Goal: Task Accomplishment & Management: Use online tool/utility

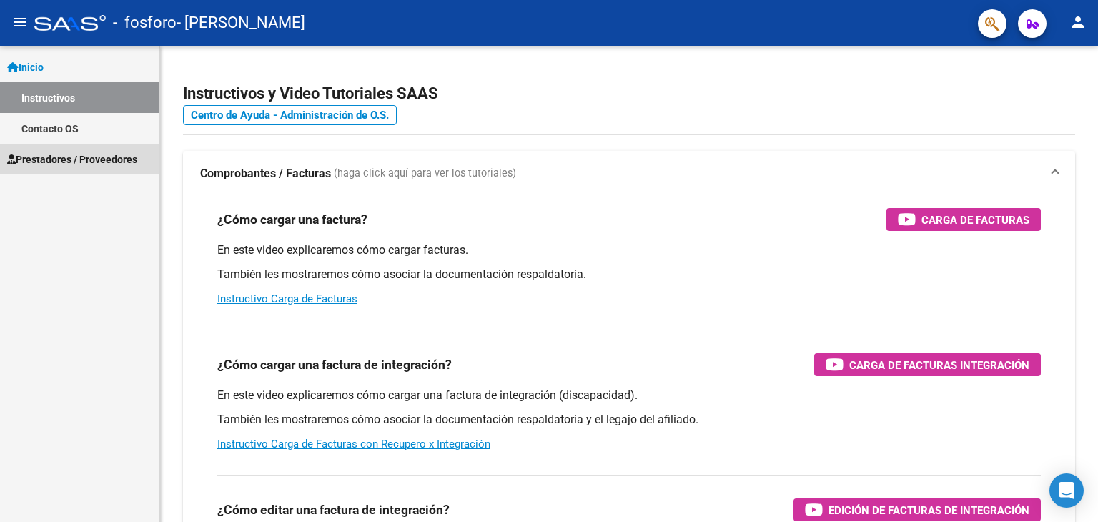
click at [54, 154] on span "Prestadores / Proveedores" at bounding box center [72, 160] width 130 height 16
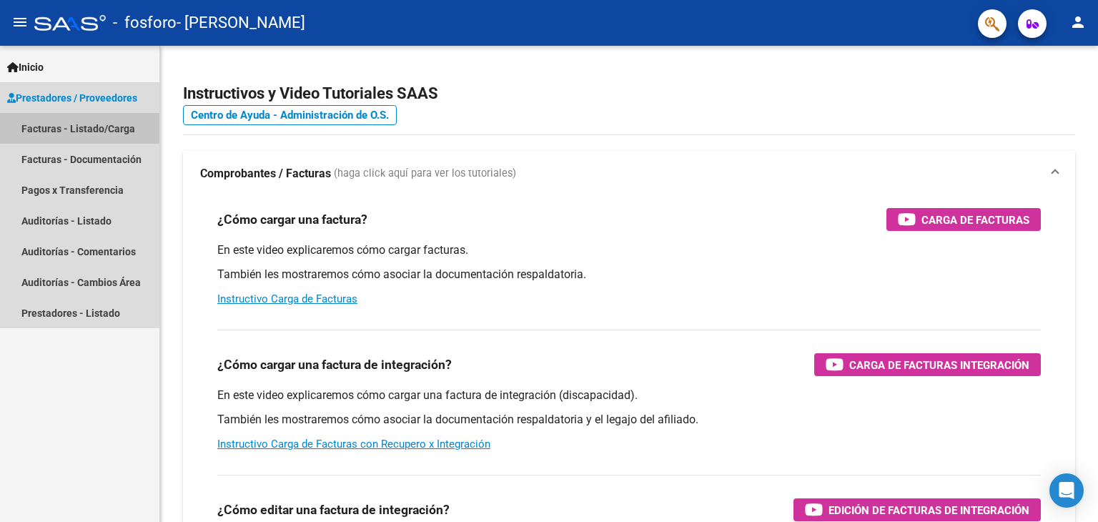
click at [67, 127] on link "Facturas - Listado/Carga" at bounding box center [79, 128] width 159 height 31
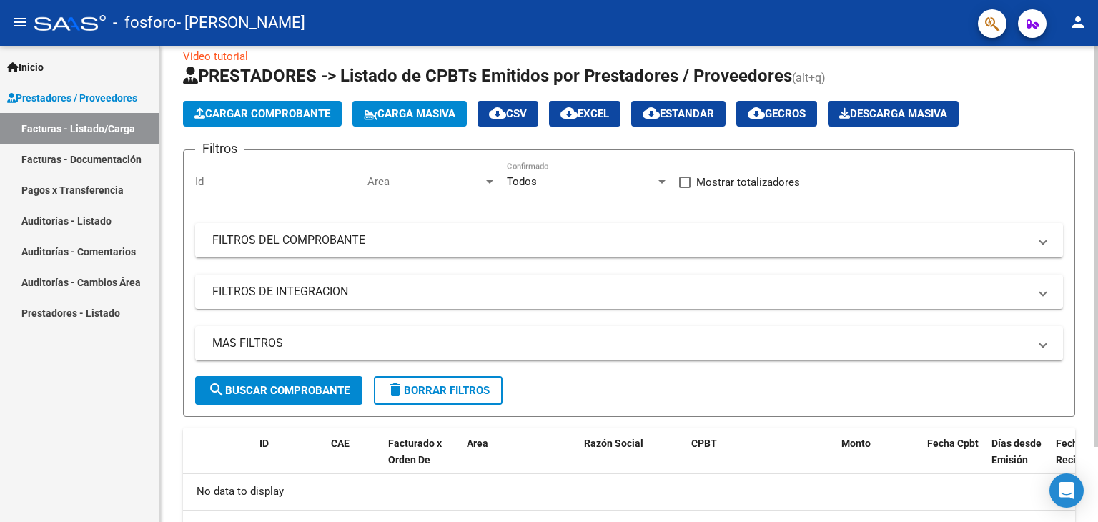
scroll to position [14, 0]
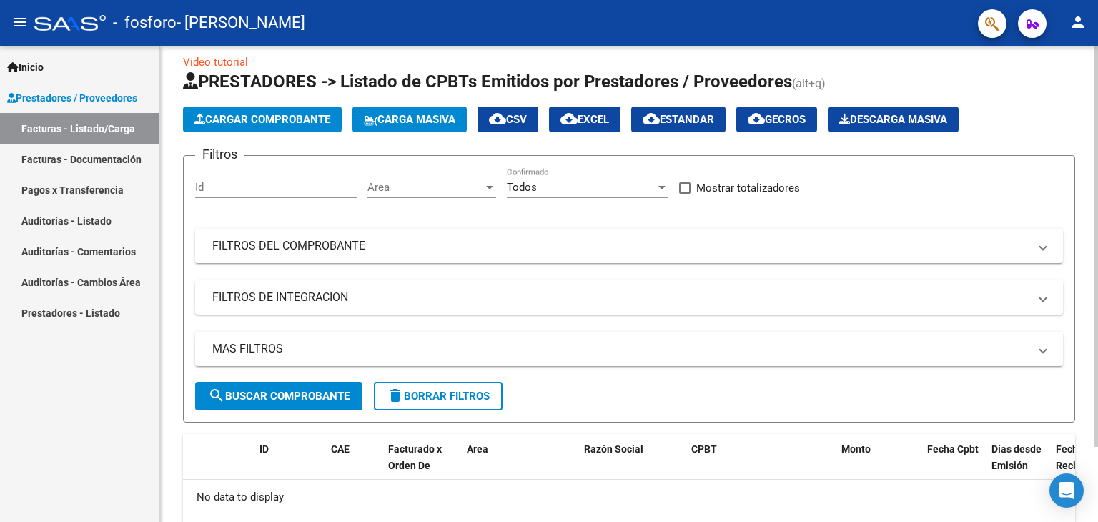
click at [1093, 121] on div "Video tutorial PRESTADORES -> Listado de CPBTs Emitidos por Prestadores / Prove…" at bounding box center [631, 314] width 942 height 566
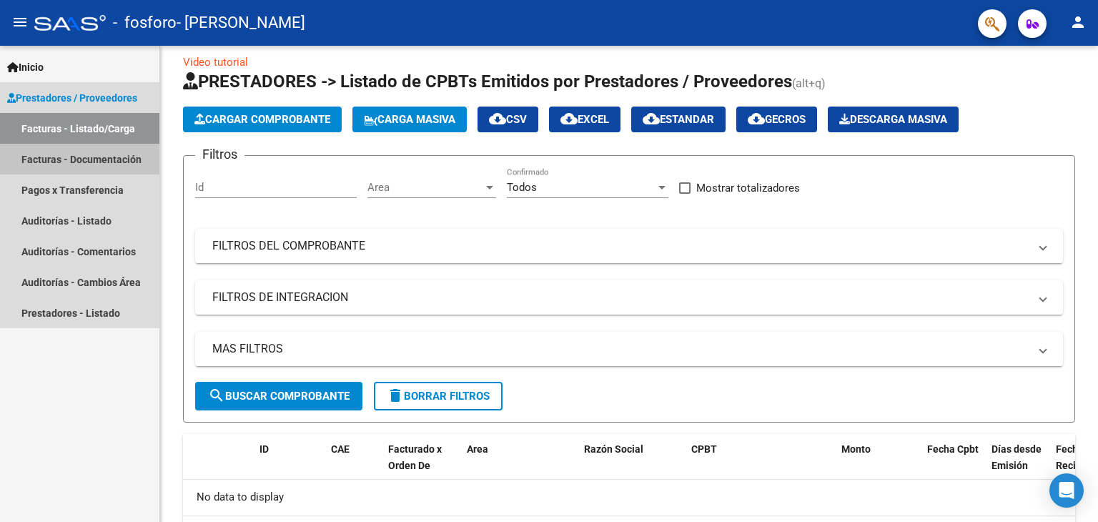
click at [54, 158] on link "Facturas - Documentación" at bounding box center [79, 159] width 159 height 31
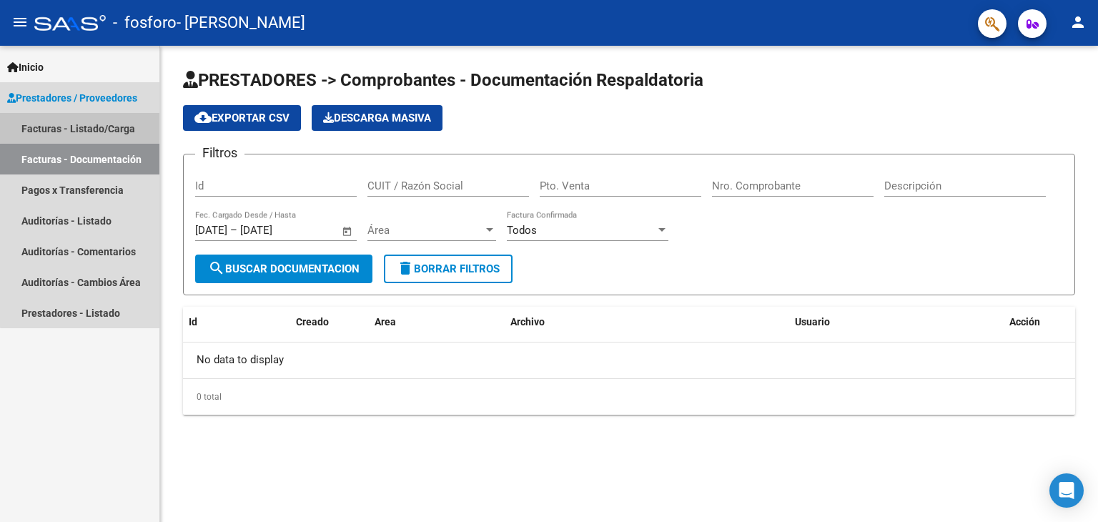
click at [80, 125] on link "Facturas - Listado/Carga" at bounding box center [79, 128] width 159 height 31
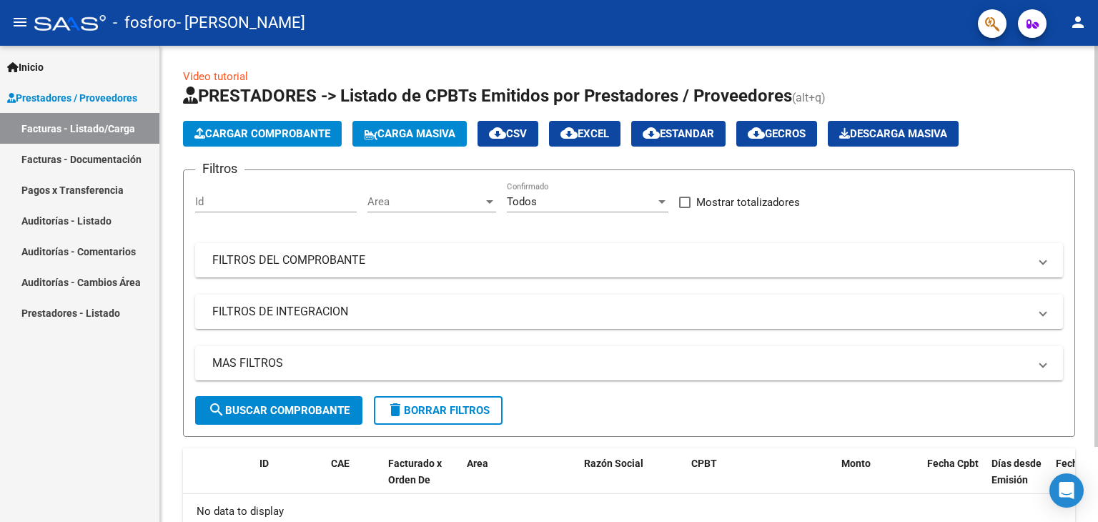
click at [894, 139] on span "Descarga Masiva" at bounding box center [893, 133] width 108 height 13
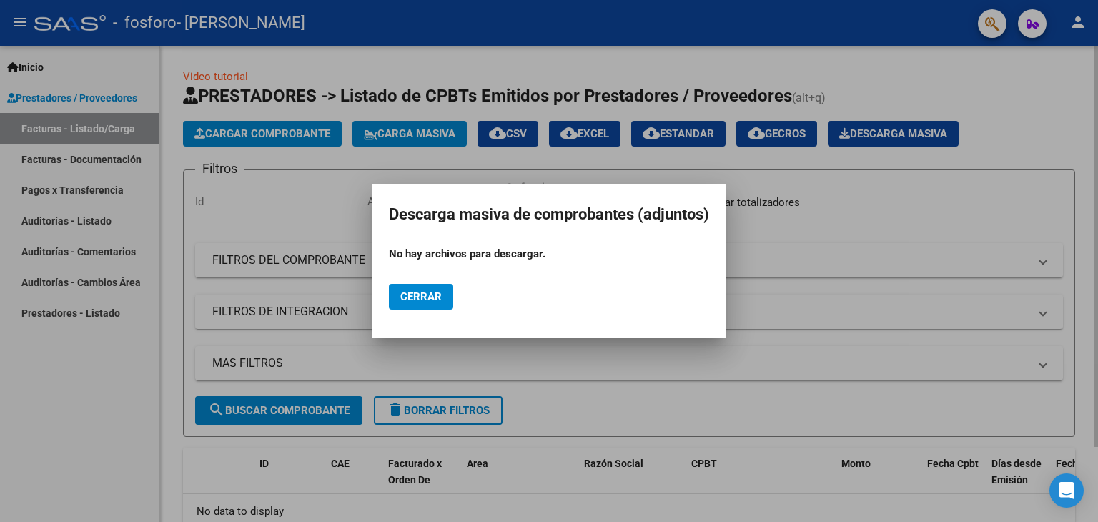
click at [894, 139] on div at bounding box center [549, 261] width 1098 height 522
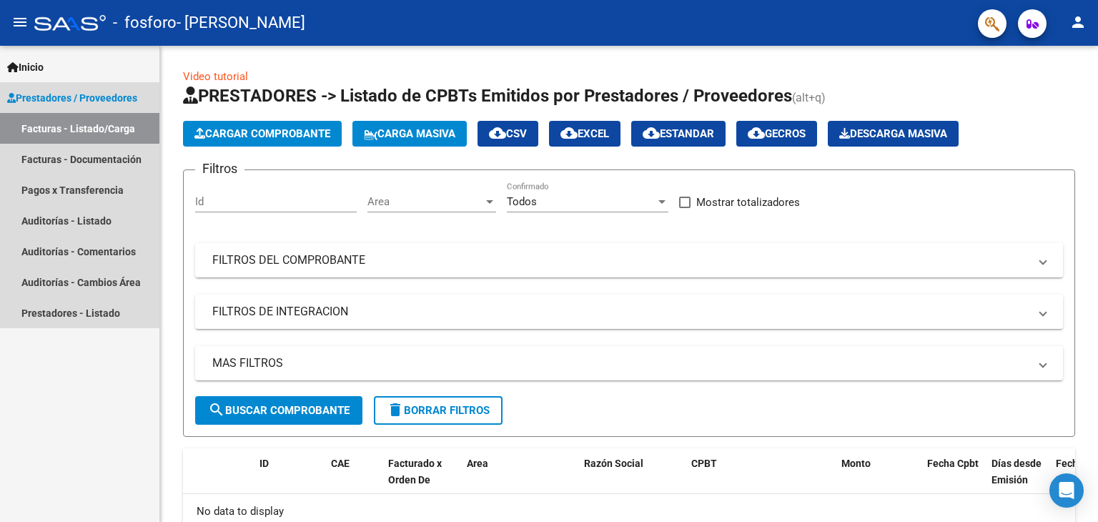
click at [60, 95] on span "Prestadores / Proveedores" at bounding box center [72, 98] width 130 height 16
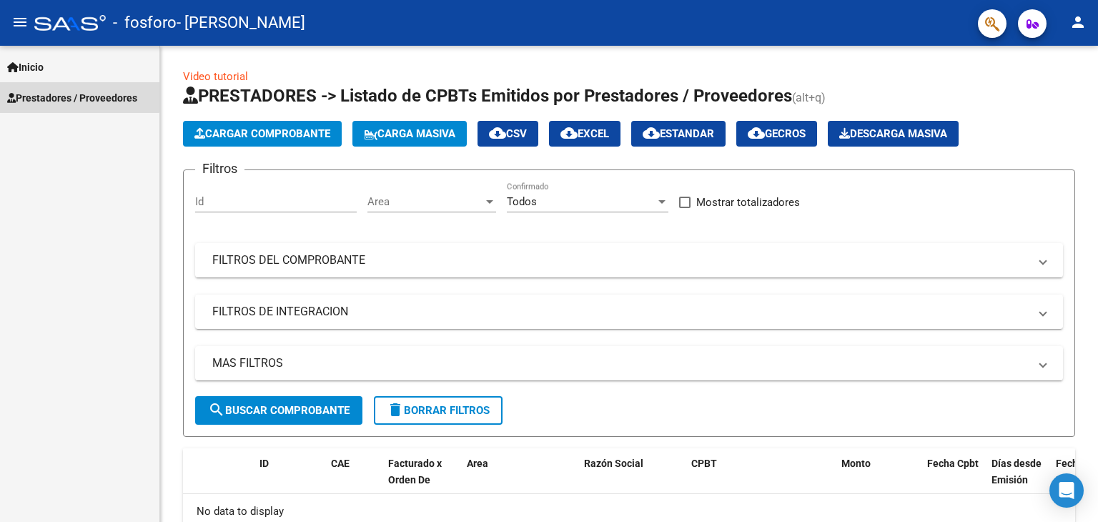
click at [60, 95] on span "Prestadores / Proveedores" at bounding box center [72, 98] width 130 height 16
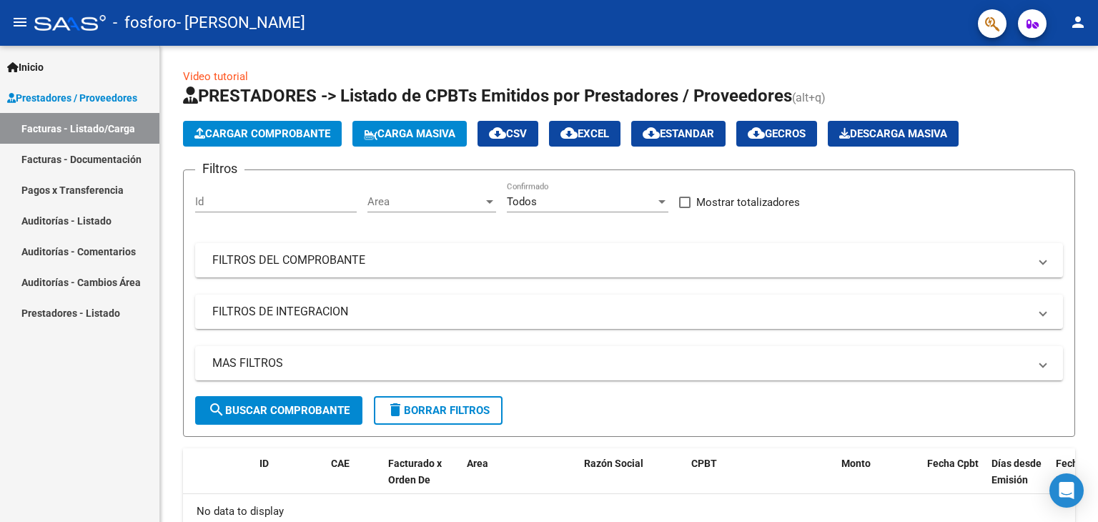
click at [14, 23] on mat-icon "menu" at bounding box center [19, 22] width 17 height 17
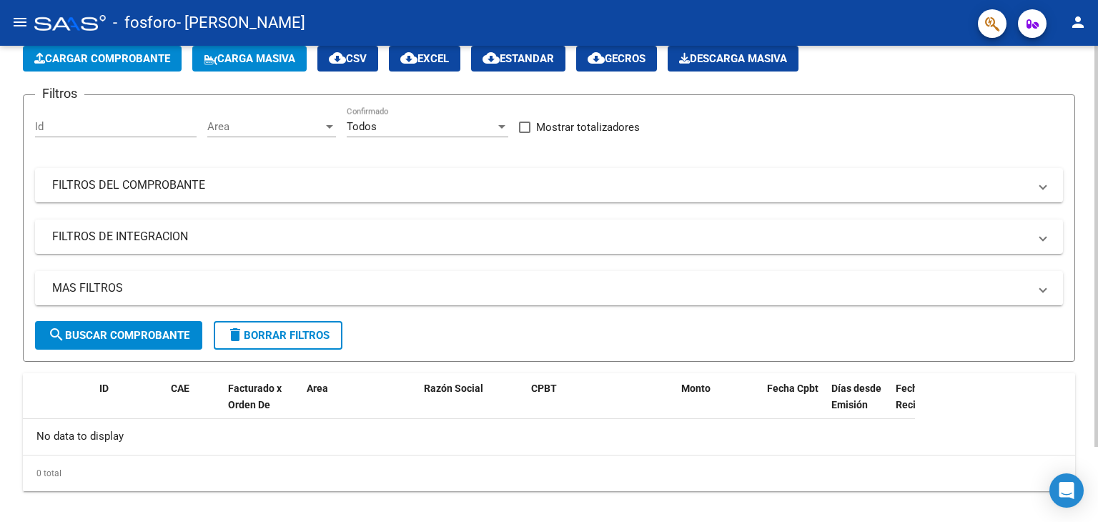
scroll to position [89, 0]
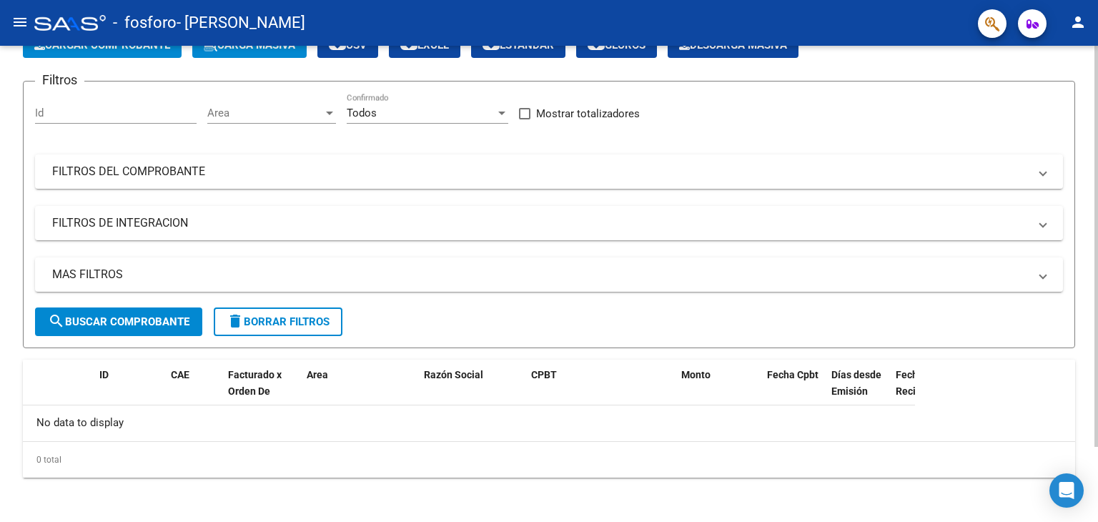
click at [1057, 443] on div "Video tutorial PRESTADORES -> Listado de CPBTs Emitidos por Prestadores / Prove…" at bounding box center [551, 240] width 1102 height 566
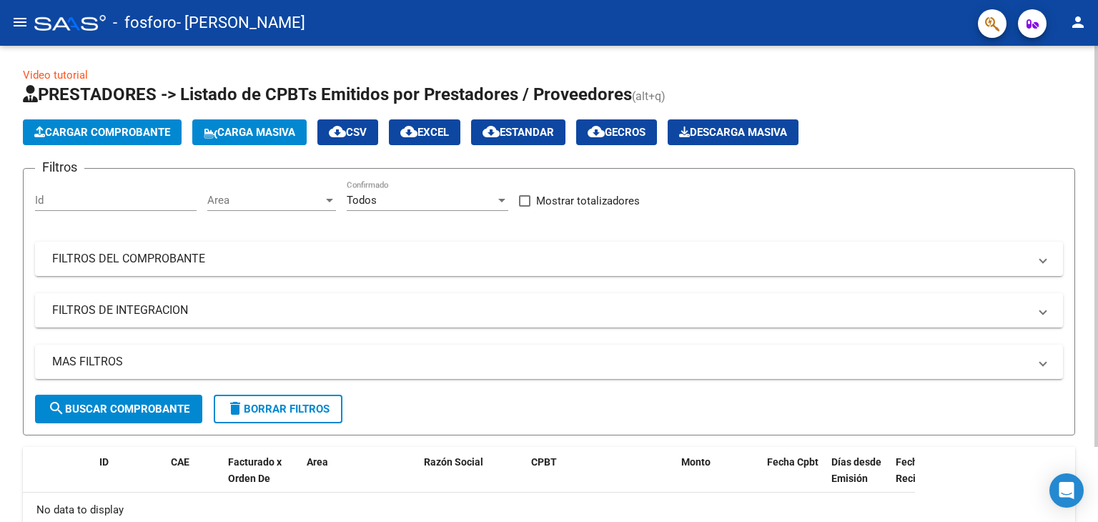
scroll to position [0, 0]
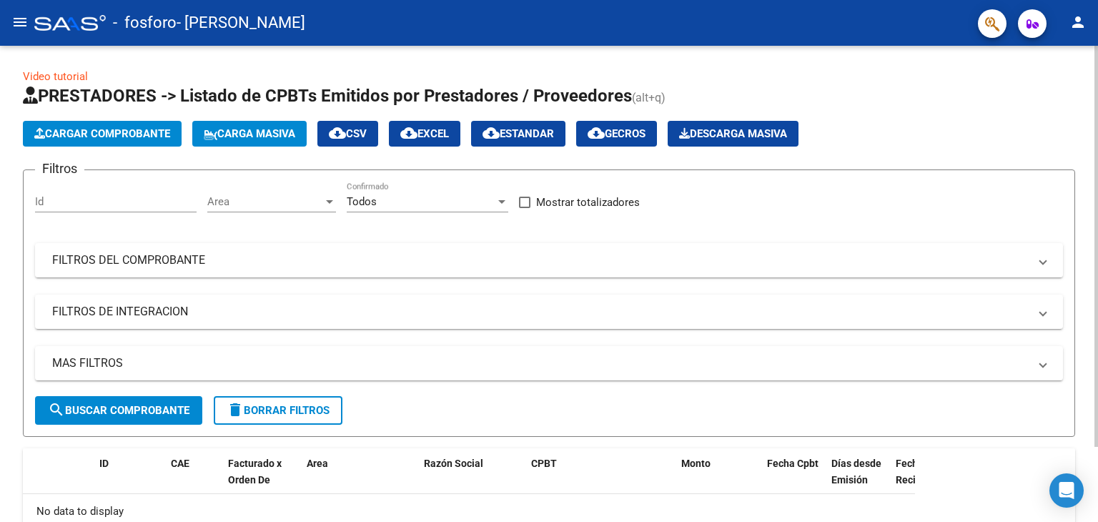
click at [1080, 172] on div "Video tutorial PRESTADORES -> Listado de CPBTs Emitidos por Prestadores / Prove…" at bounding box center [551, 329] width 1102 height 566
click at [245, 128] on span "Carga Masiva" at bounding box center [250, 133] width 92 height 13
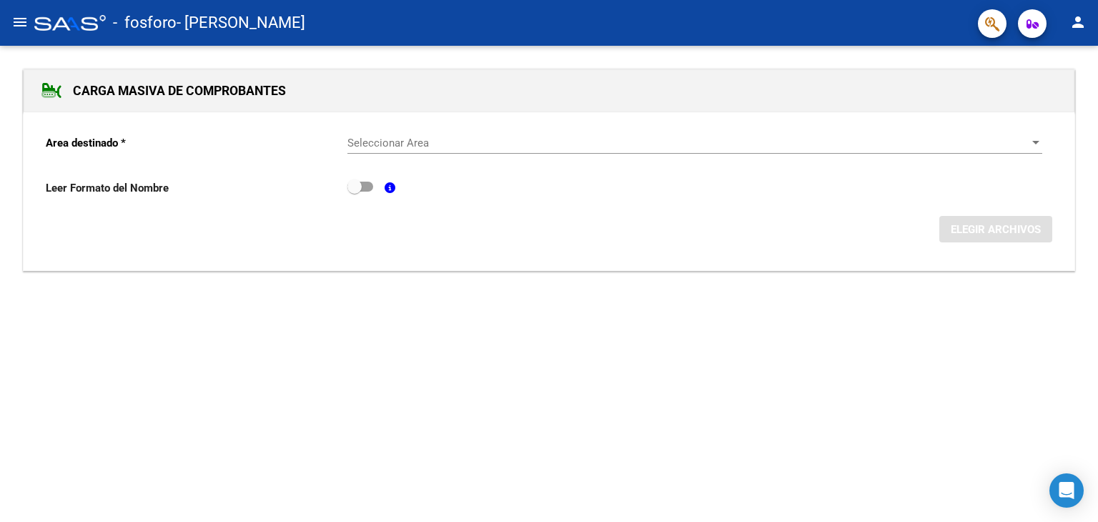
click at [245, 128] on form "Area destinado * Seleccionar Area Seleccionar Area Leer Formato del Nombre ELEG…" at bounding box center [549, 183] width 1007 height 120
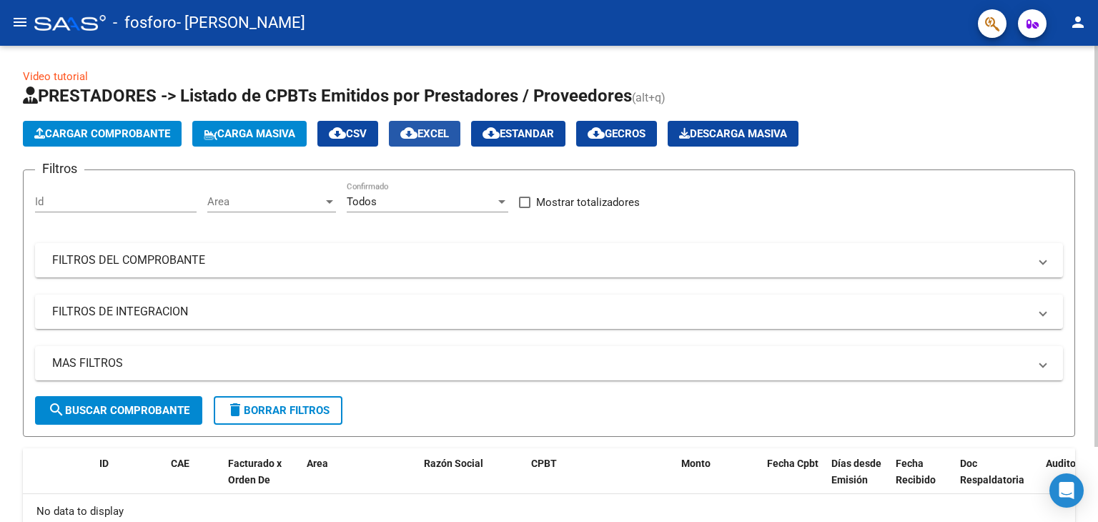
click at [443, 130] on span "cloud_download EXCEL" at bounding box center [424, 133] width 49 height 13
click at [360, 129] on span "cloud_download CSV" at bounding box center [348, 133] width 38 height 13
click at [554, 134] on span "cloud_download Estandar" at bounding box center [518, 133] width 71 height 13
